Goal: Information Seeking & Learning: Learn about a topic

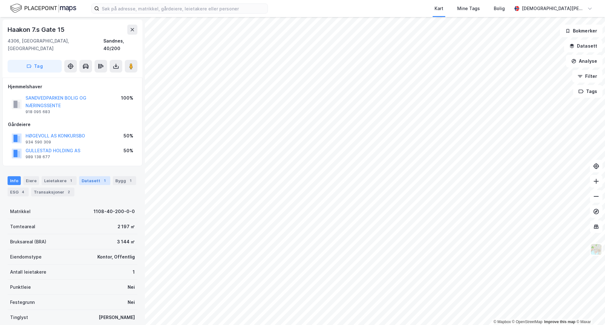
click at [80, 176] on div "Datasett 1" at bounding box center [94, 180] width 31 height 9
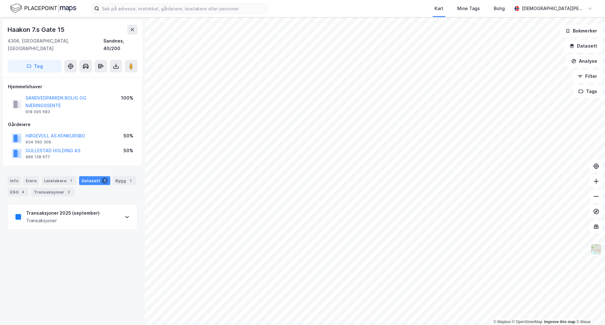
click at [116, 212] on div "Transaksjoner 2025 (september) Transaksjoner" at bounding box center [72, 216] width 129 height 25
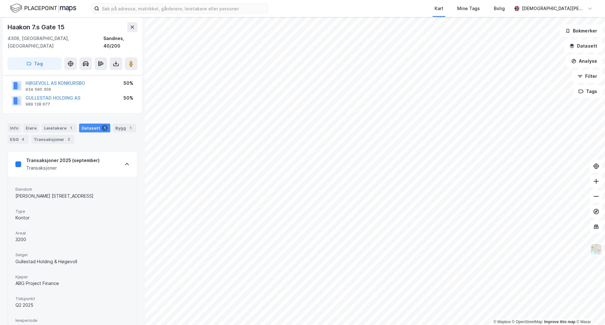
scroll to position [99, 0]
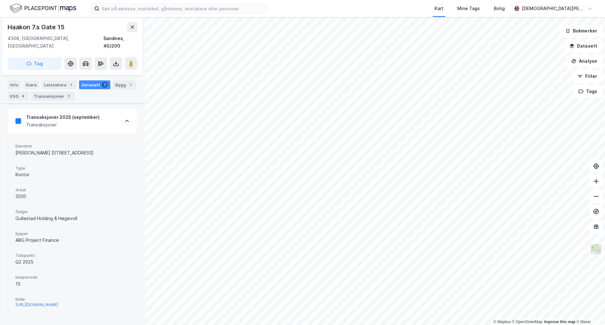
click at [46, 302] on div "[URL][DOMAIN_NAME]" at bounding box center [36, 304] width 43 height 5
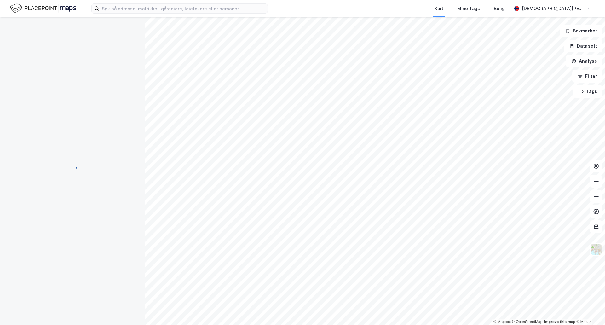
scroll to position [31, 0]
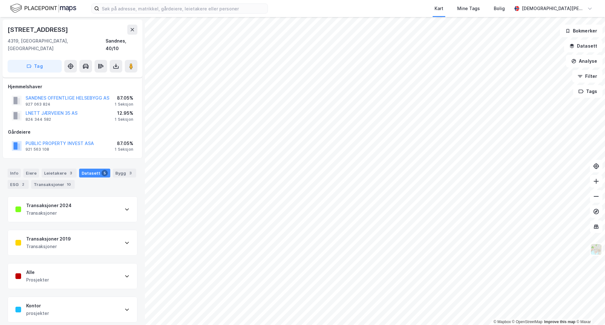
scroll to position [31, 0]
